Goal: Information Seeking & Learning: Learn about a topic

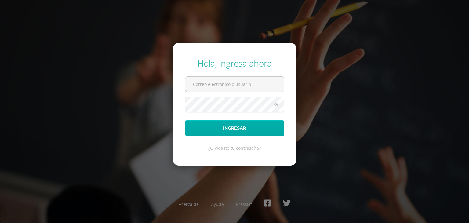
type input "[PERSON_NAME][EMAIL_ADDRESS][DOMAIN_NAME]"
click at [261, 126] on button "Ingresar" at bounding box center [234, 128] width 99 height 16
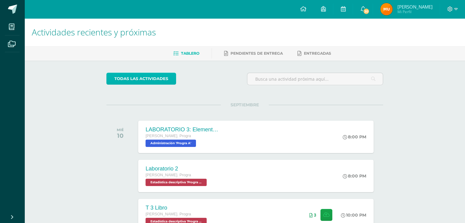
click at [125, 76] on link "todas las Actividades" at bounding box center [141, 79] width 70 height 12
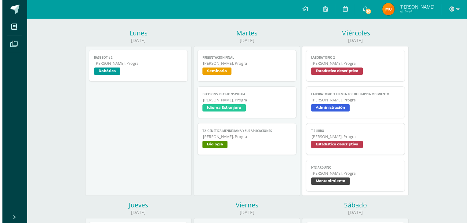
scroll to position [61, 0]
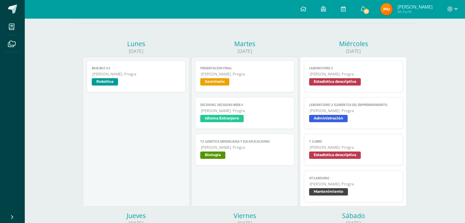
click at [267, 124] on span "Idioma Extranjero" at bounding box center [244, 119] width 89 height 9
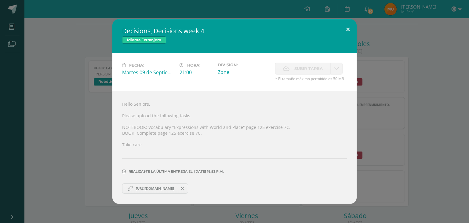
click at [349, 33] on button at bounding box center [347, 29] width 17 height 21
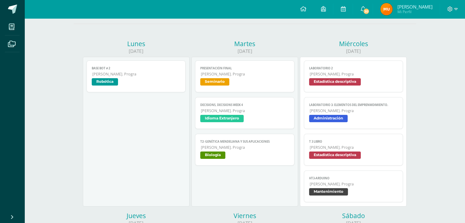
click at [274, 155] on span "Biología" at bounding box center [244, 156] width 89 height 9
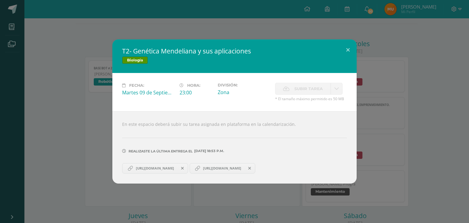
click at [177, 167] on span "https://docs.google.com/document/d/1D_G1eIgXtHuvTpPkpLiqbN8yag6FB9RvWswFpvCQH8E…" at bounding box center [155, 168] width 44 height 5
